Goal: Ask a question

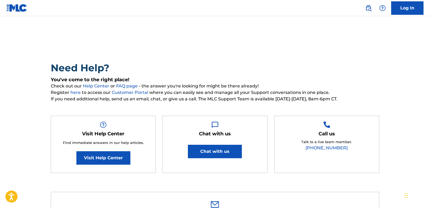
type input "[PERSON_NAME][EMAIL_ADDRESS][DOMAIN_NAME]"
type input "[PERSON_NAME]"
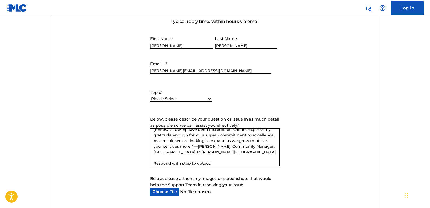
click at [180, 101] on select "Please Select I need help with my account I need help with managing my catalog …" at bounding box center [180, 99] width 61 height 6
select select "I need help with DQI"
click at [150, 96] on select "Please Select I need help with my account I need help with managing my catalog …" at bounding box center [180, 99] width 61 height 6
click at [177, 128] on span "Below, please describe your question or issue in as much detail as possible so …" at bounding box center [214, 122] width 129 height 11
click at [177, 151] on textarea "Below, please describe your question or issue in as much detail as possible so …" at bounding box center [214, 148] width 129 height 38
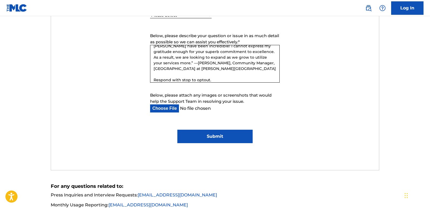
scroll to position [270, 0]
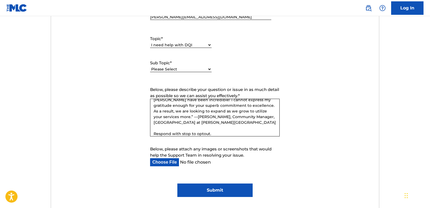
drag, startPoint x: 160, startPoint y: 69, endPoint x: 161, endPoint y: 72, distance: 3.0
click at [160, 69] on select "Please Select I need help with DQI" at bounding box center [180, 70] width 61 height 6
select select "I need help with DQI"
click at [150, 67] on select "Please Select I need help with DQI" at bounding box center [180, 70] width 61 height 6
click at [172, 106] on textarea "Below, please describe your question or issue in as much detail as possible so …" at bounding box center [214, 118] width 129 height 38
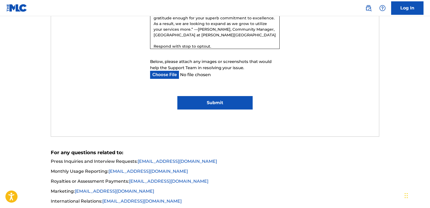
scroll to position [378, 0]
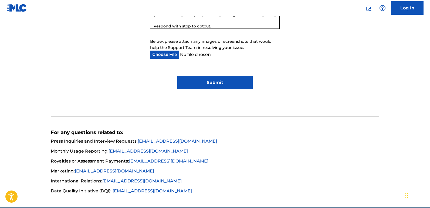
click at [211, 81] on input "Submit" at bounding box center [214, 82] width 75 height 13
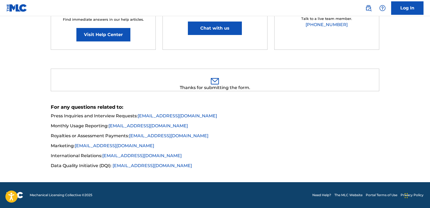
scroll to position [124, 0]
